Goal: Navigation & Orientation: Find specific page/section

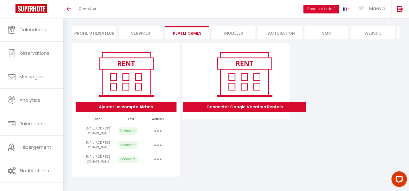
click at [86, 29] on li "Profil Utilisateur" at bounding box center [94, 32] width 44 height 13
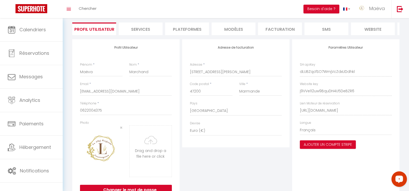
click at [400, 180] on icon "Open LiveChat chat widget" at bounding box center [399, 178] width 5 height 3
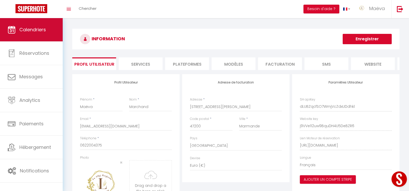
click at [36, 39] on link "Calendriers" at bounding box center [31, 29] width 63 height 23
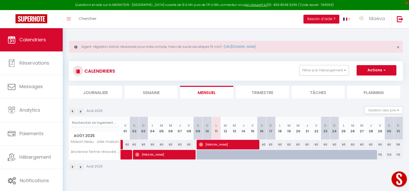
scroll to position [28, 0]
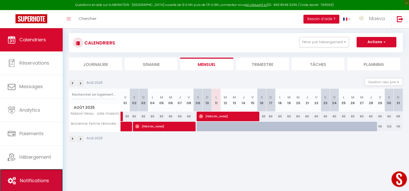
click at [52, 178] on link "Notifications" at bounding box center [31, 180] width 63 height 23
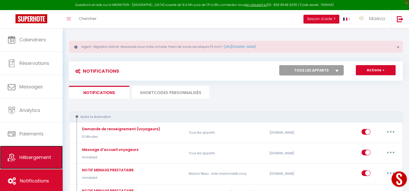
click at [48, 158] on span "Hébergement" at bounding box center [35, 157] width 32 height 6
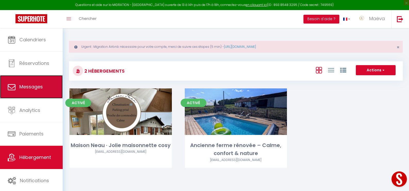
click at [43, 86] on link "Messages" at bounding box center [31, 86] width 63 height 23
select select "message"
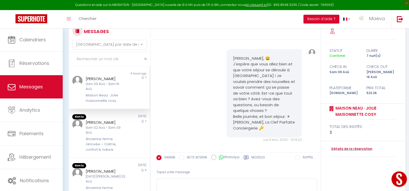
drag, startPoint x: 178, startPoint y: 52, endPoint x: 318, endPoint y: 76, distance: 141.2
click at [315, 76] on div "MESSAGES Trier par date de réservation [GEOGRAPHIC_DATA] par date de message No…" at bounding box center [235, 122] width 340 height 197
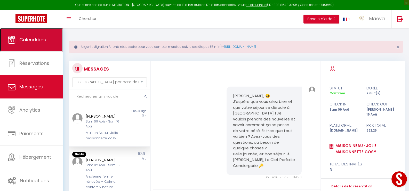
click at [25, 32] on link "Calendriers" at bounding box center [31, 39] width 63 height 23
